Goal: Task Accomplishment & Management: Manage account settings

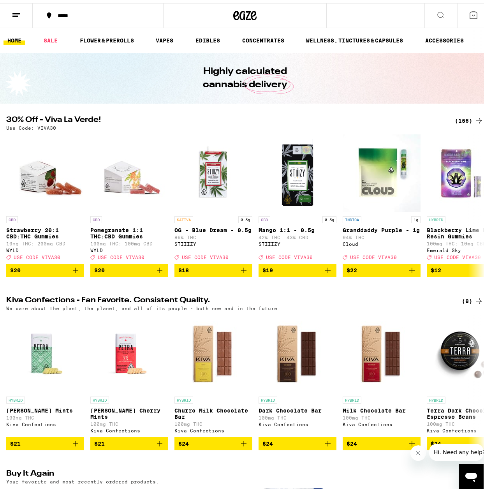
click at [15, 11] on line at bounding box center [16, 11] width 8 height 0
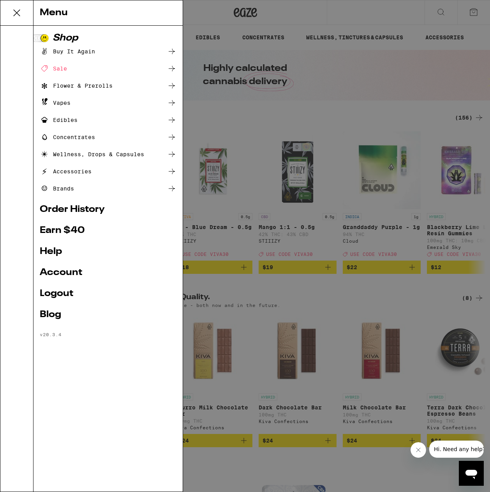
click at [56, 293] on link "Logout" at bounding box center [108, 293] width 137 height 9
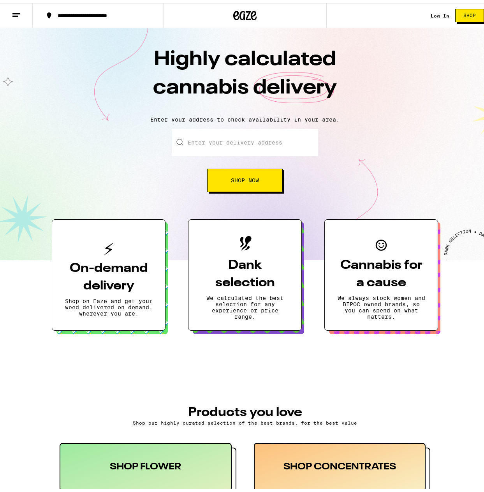
click at [435, 12] on link "Log In" at bounding box center [440, 12] width 19 height 5
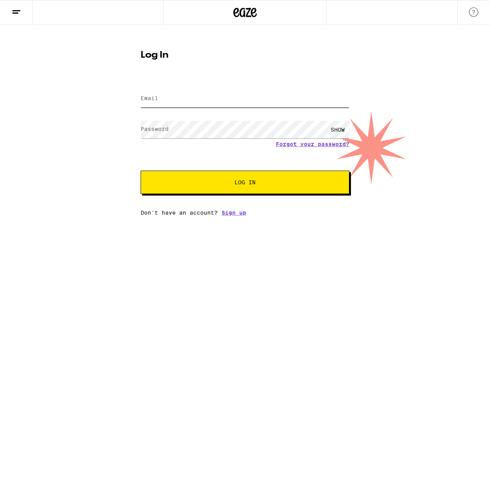
type input "[EMAIL_ADDRESS][DOMAIN_NAME]"
click at [242, 181] on span "Log In" at bounding box center [244, 182] width 21 height 5
